Goal: Task Accomplishment & Management: Manage account settings

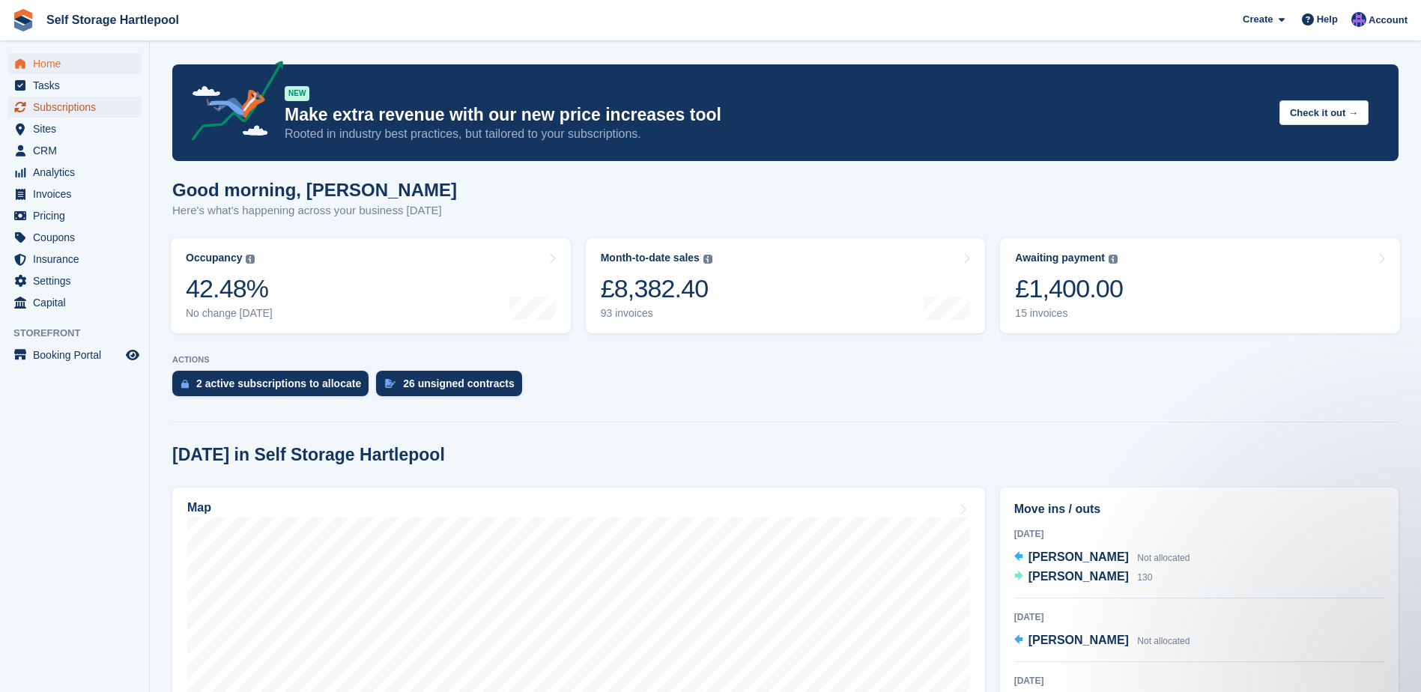
click at [68, 100] on span "Subscriptions" at bounding box center [78, 107] width 90 height 21
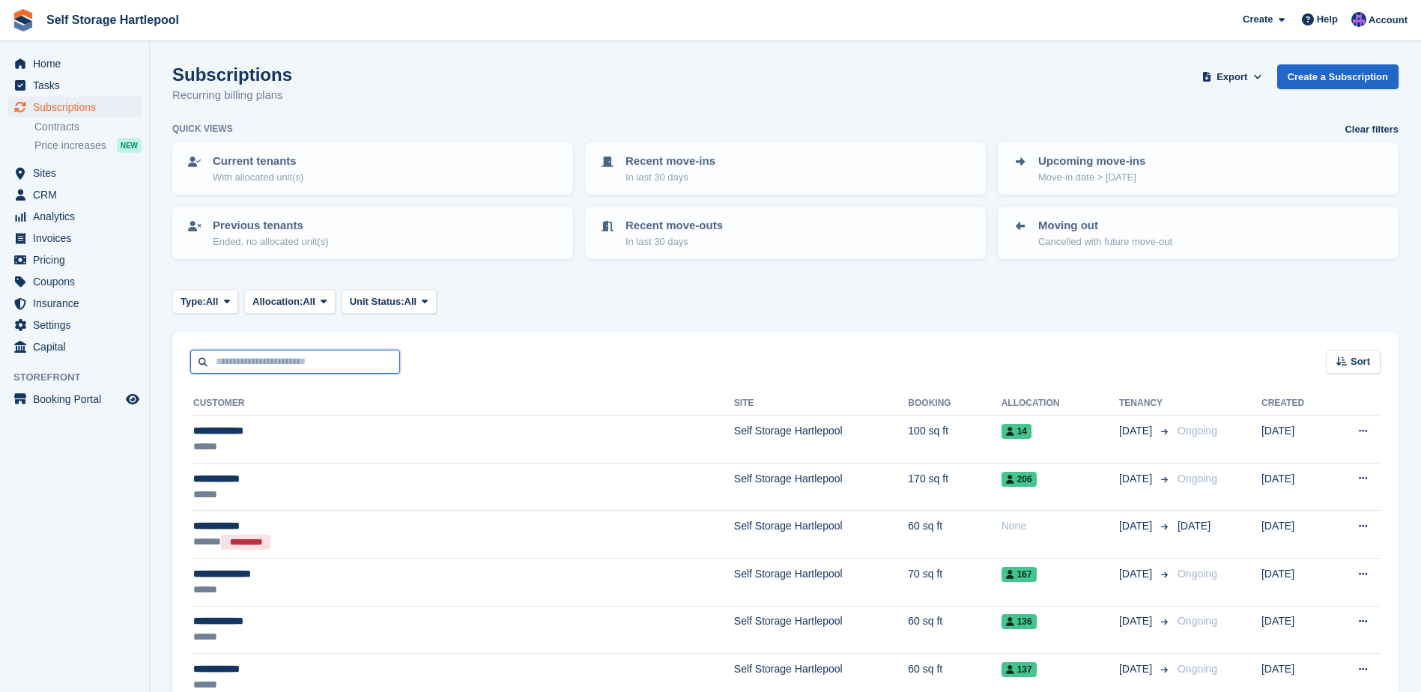
click at [308, 364] on input "text" at bounding box center [295, 362] width 210 height 25
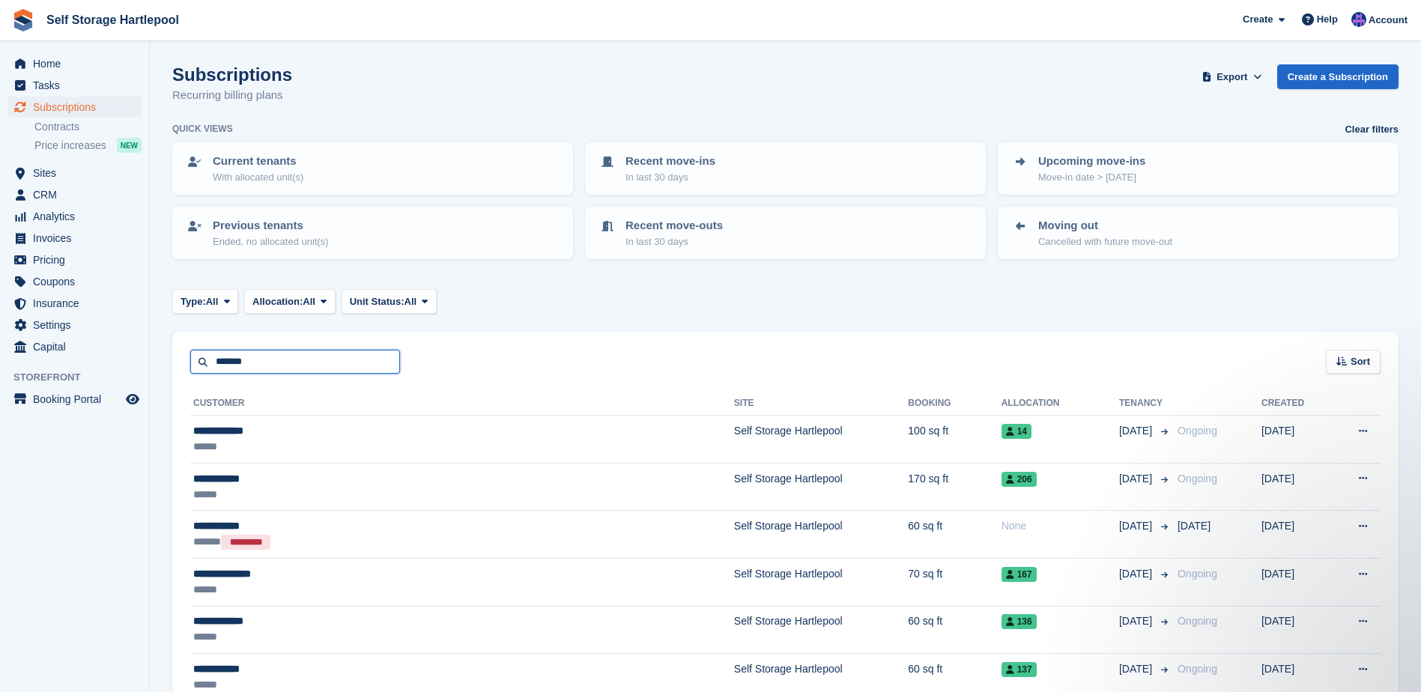
type input "*******"
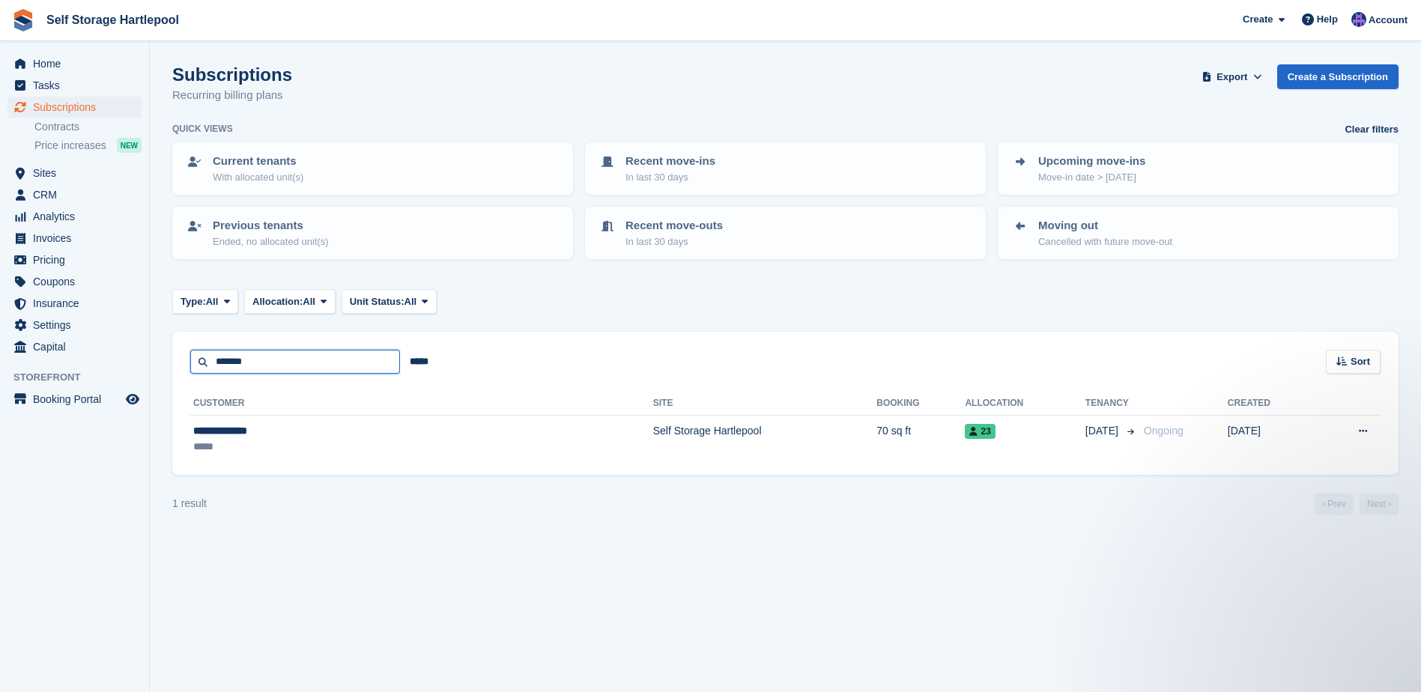
drag, startPoint x: 280, startPoint y: 364, endPoint x: 84, endPoint y: 363, distance: 196.2
click at [84, 363] on div "Home Tasks Subscriptions Subscriptions Subscriptions Contracts Price increases …" at bounding box center [710, 346] width 1421 height 692
type input "******"
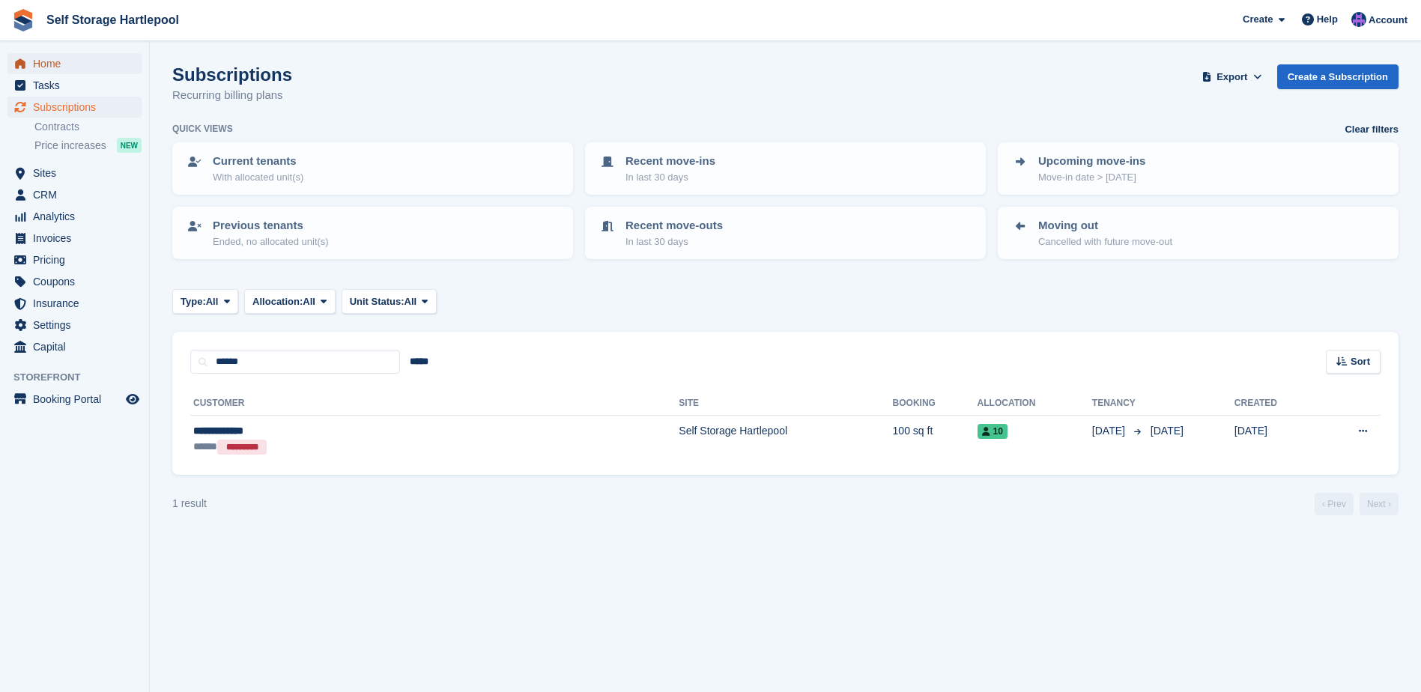
click at [76, 67] on span "Home" at bounding box center [78, 63] width 90 height 21
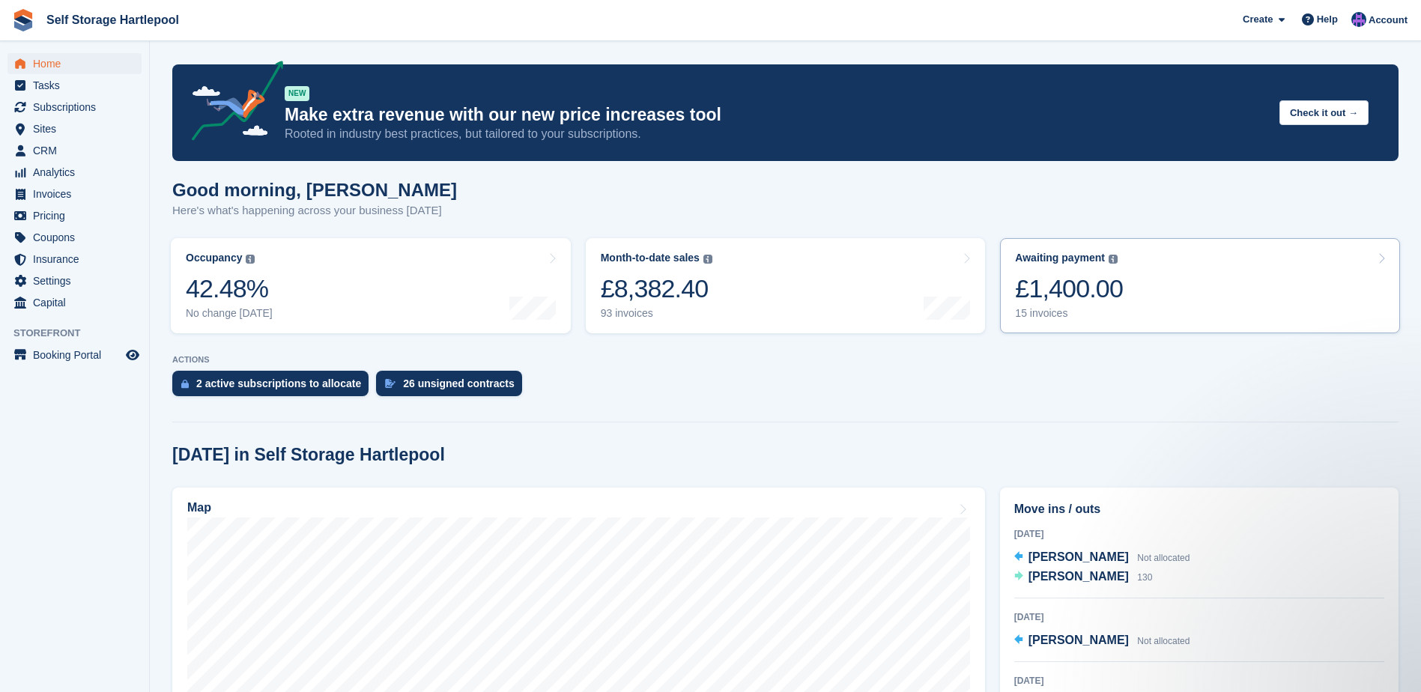
click at [1087, 285] on div "£1,400.00" at bounding box center [1069, 288] width 108 height 31
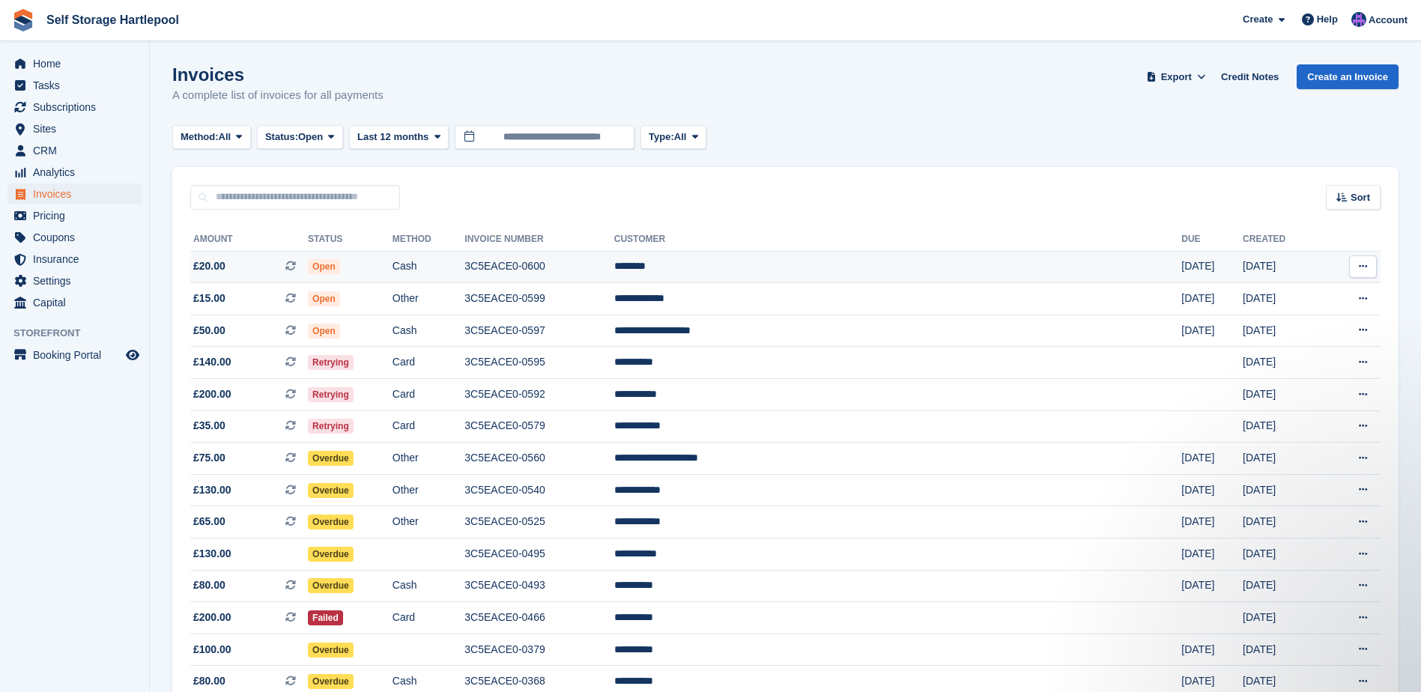
click at [308, 269] on span at bounding box center [296, 266] width 22 height 12
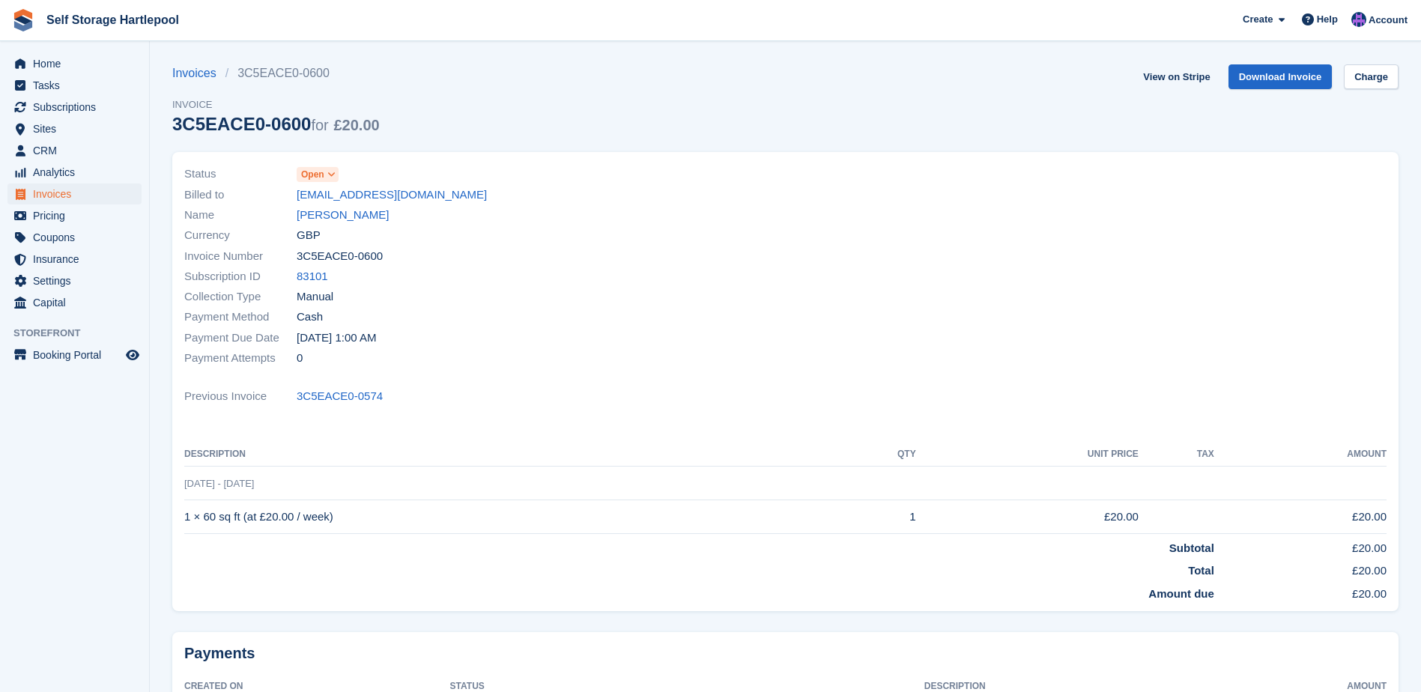
click at [326, 178] on span at bounding box center [332, 175] width 12 height 12
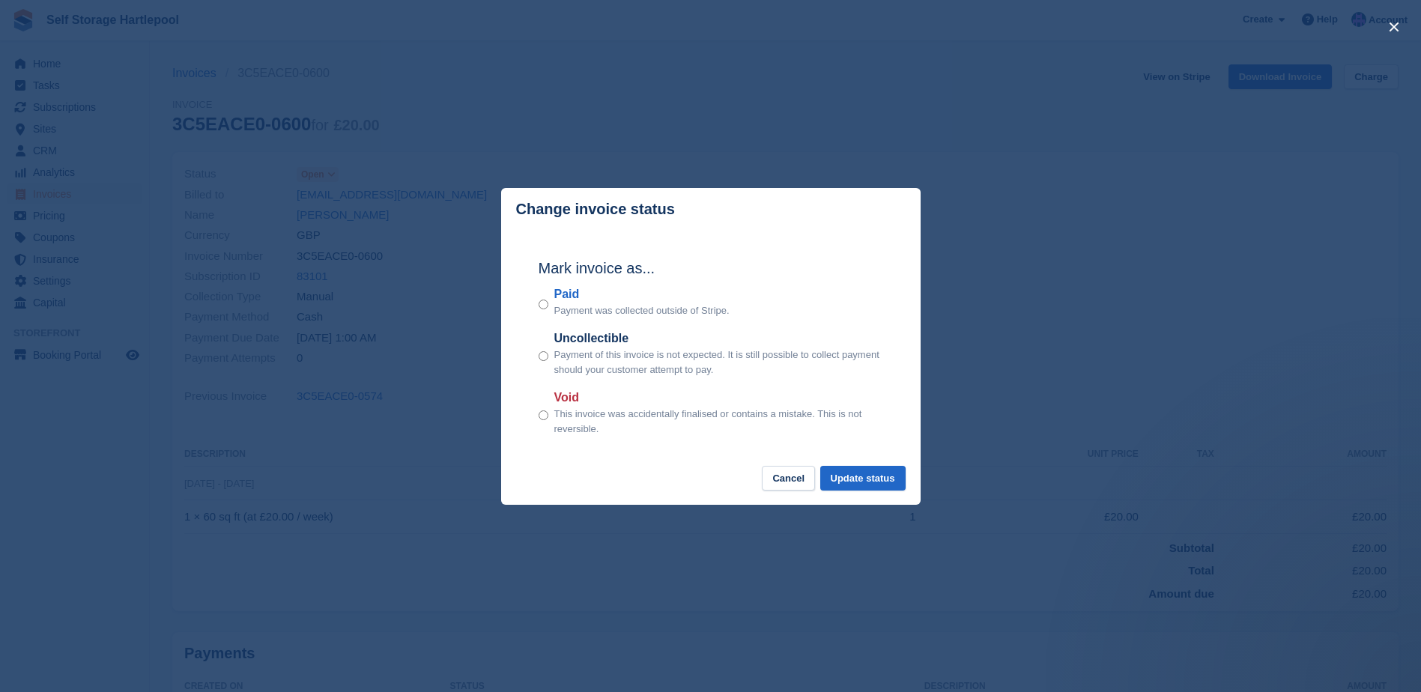
click at [548, 305] on div "Paid Payment was collected outside of Stripe." at bounding box center [711, 301] width 345 height 33
click at [870, 483] on button "Update status" at bounding box center [862, 478] width 85 height 25
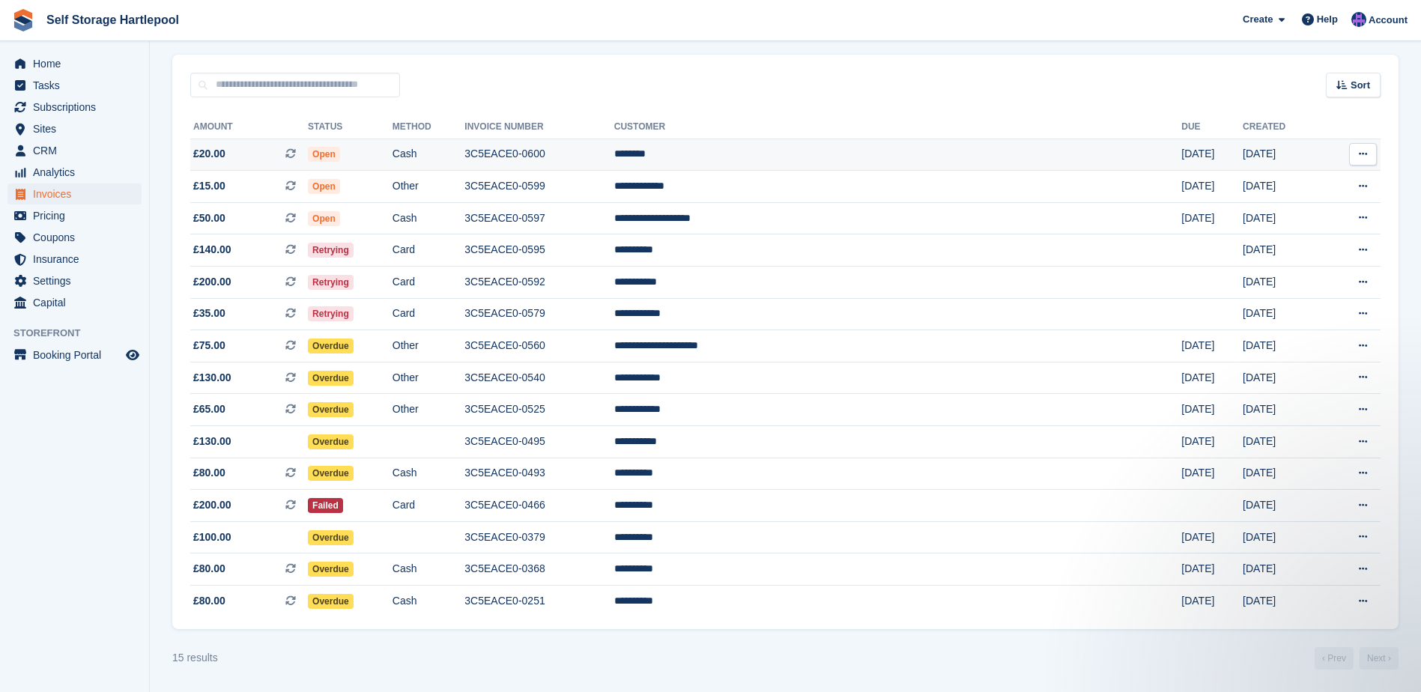
click at [613, 155] on td "3C5EACE0-0600" at bounding box center [538, 155] width 149 height 32
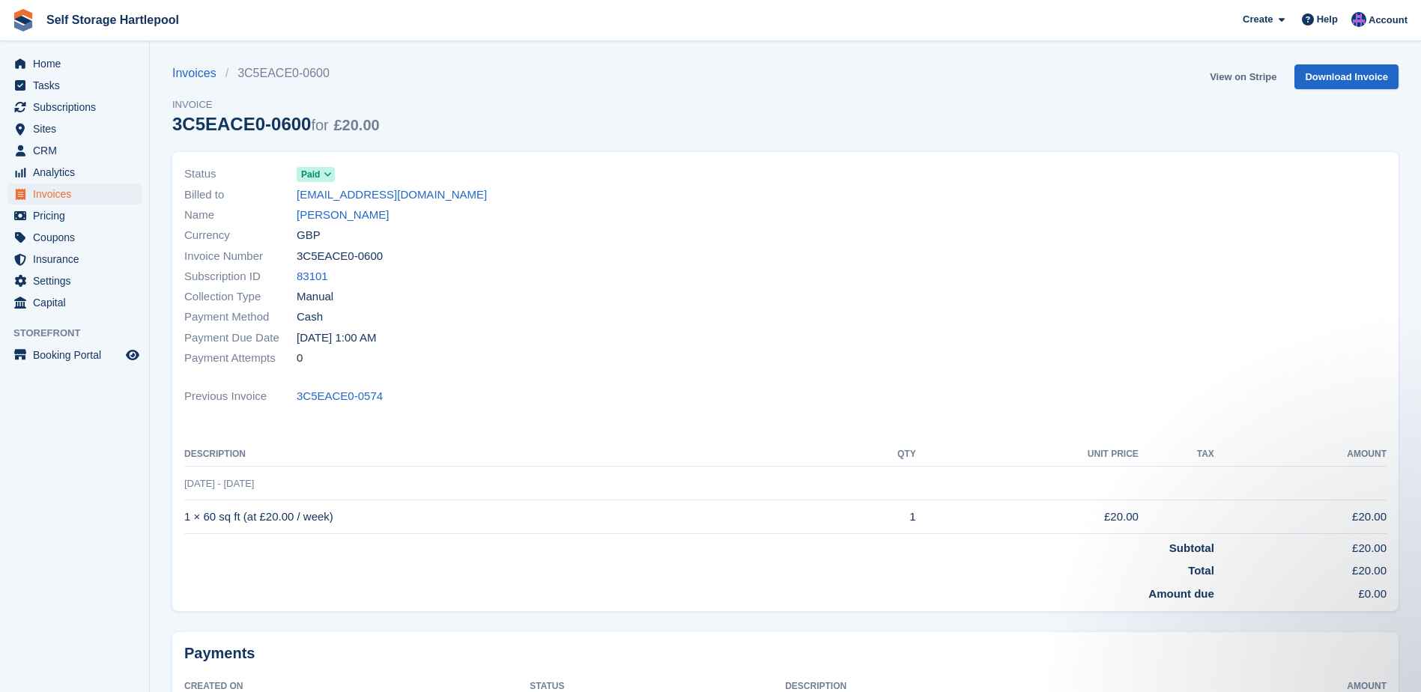
click at [1267, 76] on link "View on Stripe" at bounding box center [1243, 76] width 79 height 25
